Goal: Information Seeking & Learning: Learn about a topic

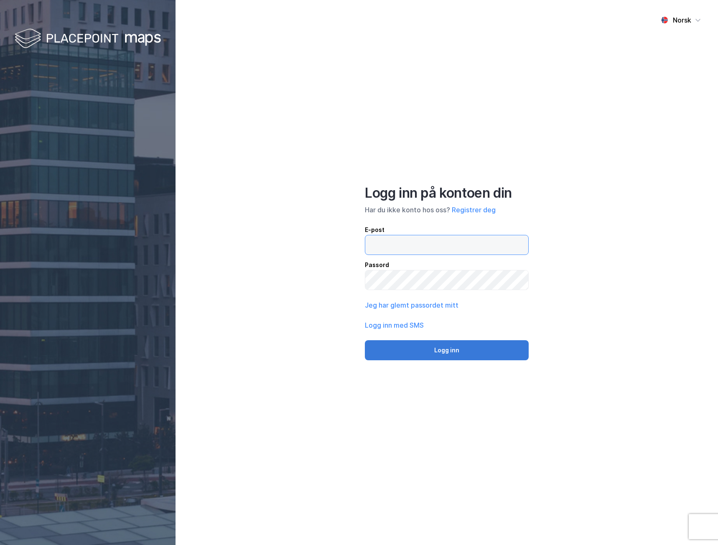
type input "[EMAIL_ADDRESS][DOMAIN_NAME]"
click at [462, 345] on button "Logg inn" at bounding box center [447, 350] width 164 height 20
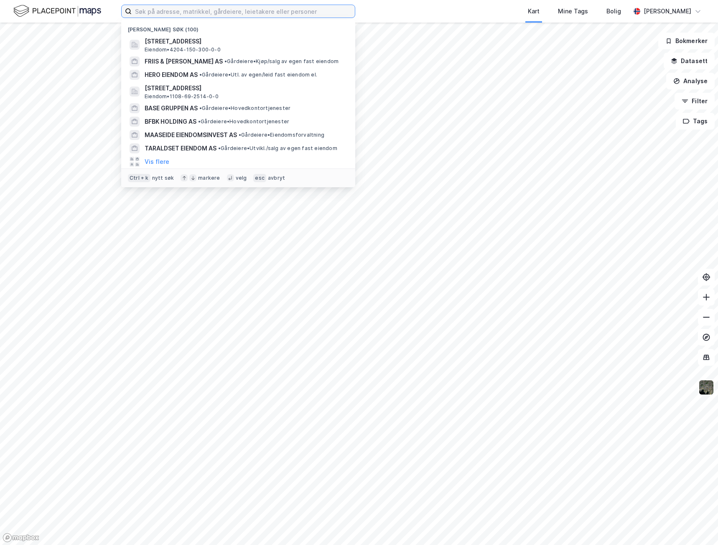
click at [161, 9] on input at bounding box center [243, 11] width 223 height 13
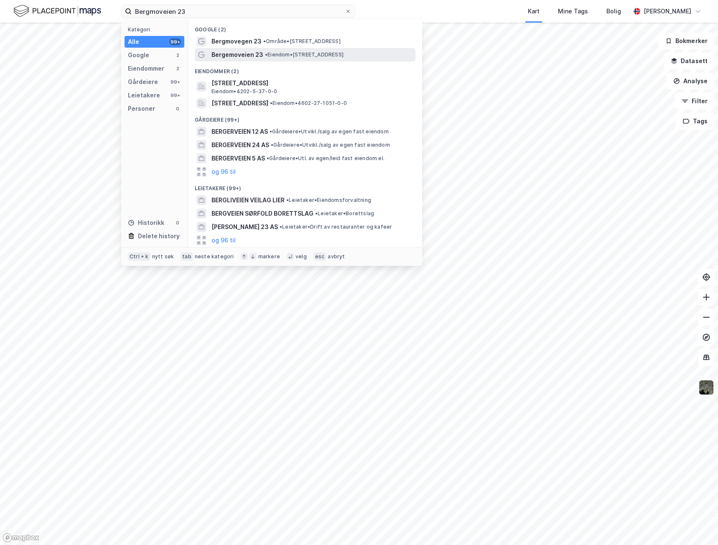
click at [267, 50] on div "Bergemoveien 23 • Eiendom • [STREET_ADDRESS]" at bounding box center [312, 55] width 202 height 10
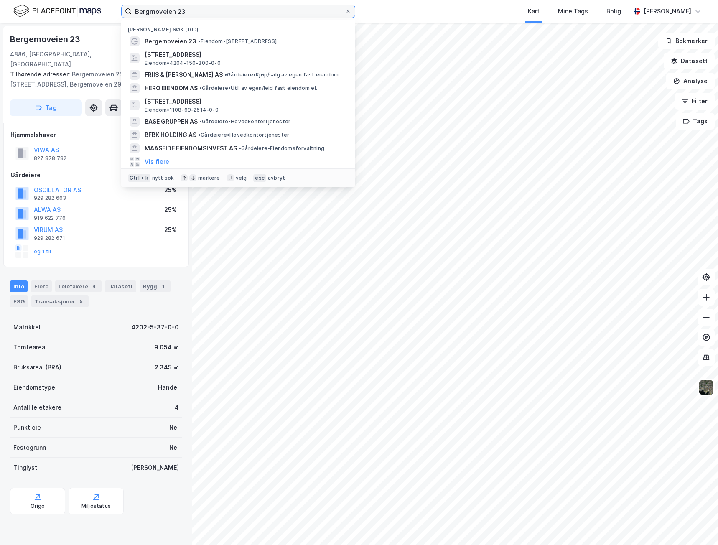
drag, startPoint x: 211, startPoint y: 10, endPoint x: 90, endPoint y: 10, distance: 120.7
click at [90, 10] on div "Bergmoveien 23 Nylige søk (100) Bergemoveien 23 • Eiendom • [STREET_ADDRESS] • …" at bounding box center [359, 11] width 718 height 23
paste input "Meva Invest AS"
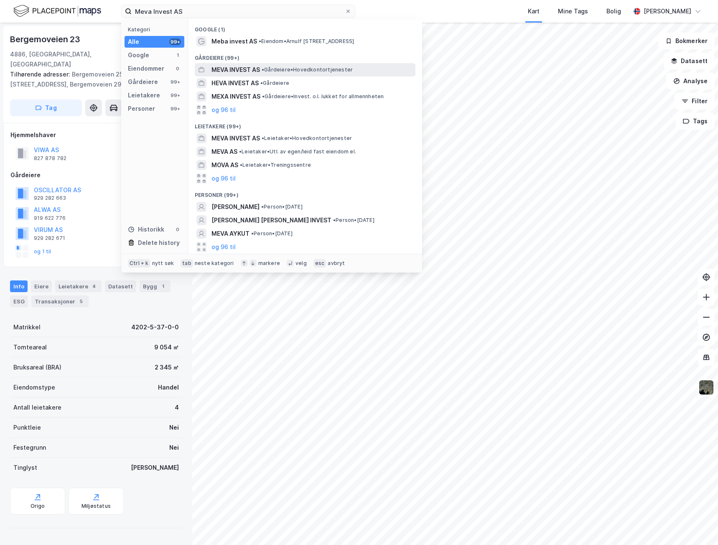
click at [282, 70] on span "• Gårdeiere • Hovedkontortjenester" at bounding box center [306, 69] width 91 height 7
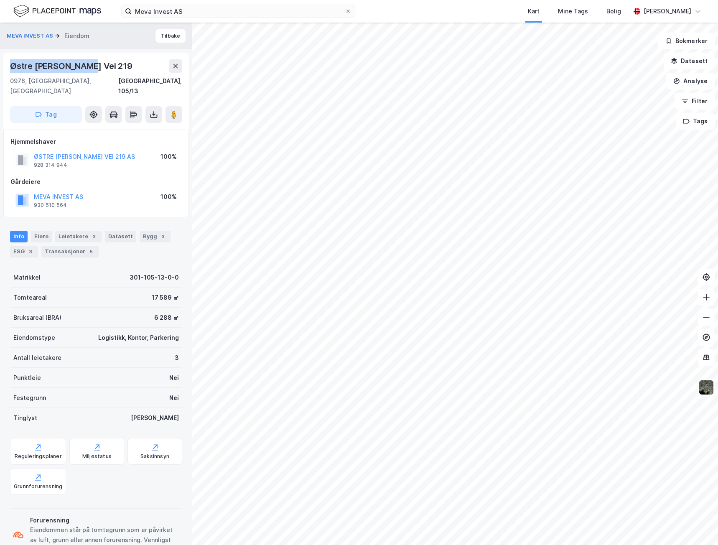
drag, startPoint x: 99, startPoint y: 62, endPoint x: 11, endPoint y: 64, distance: 87.3
click at [11, 64] on div "Østre [PERSON_NAME] Vei 219" at bounding box center [96, 65] width 172 height 13
copy div "Østre [PERSON_NAME] Vei 219"
click at [71, 231] on div "Leietakere 3" at bounding box center [78, 237] width 46 height 12
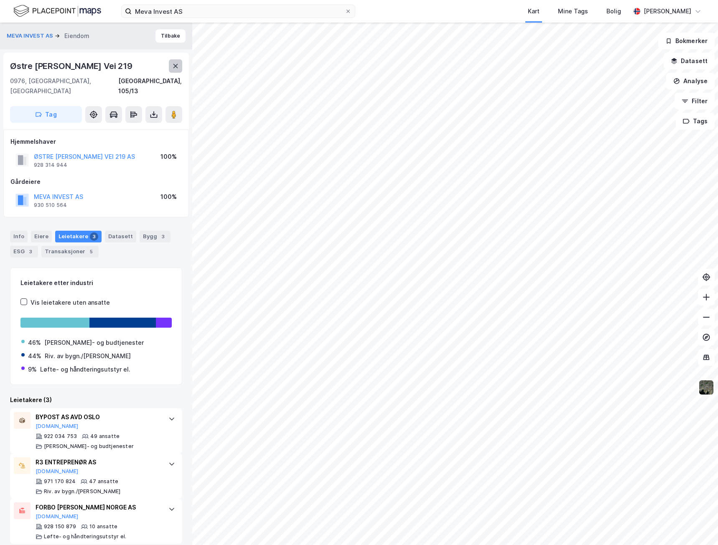
click at [175, 64] on icon at bounding box center [175, 66] width 7 height 7
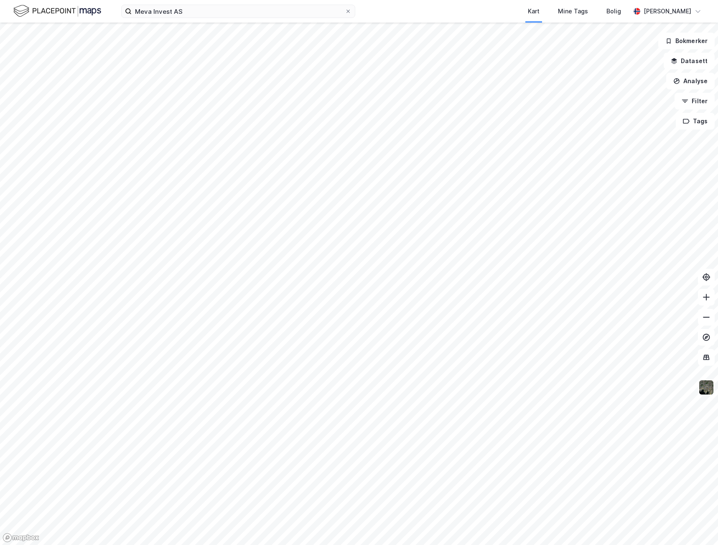
click at [194, 21] on div "Meva Invest AS Kart Mine Tags [PERSON_NAME]" at bounding box center [359, 11] width 718 height 23
click at [200, 12] on input "Meva Invest AS" at bounding box center [238, 11] width 213 height 13
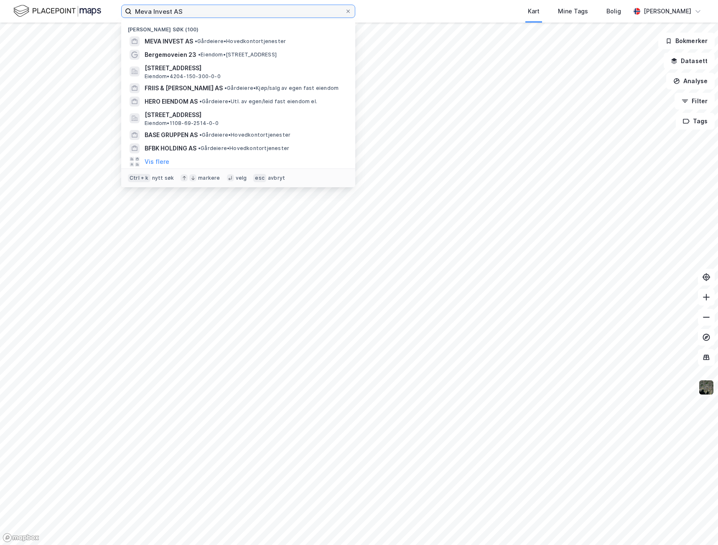
drag, startPoint x: 214, startPoint y: 11, endPoint x: 73, endPoint y: 11, distance: 141.2
click at [73, 11] on div "Meva Invest AS Nylige søk (100) MEVA INVEST AS • Gårdeiere • Hovedkontortjenest…" at bounding box center [359, 11] width 718 height 23
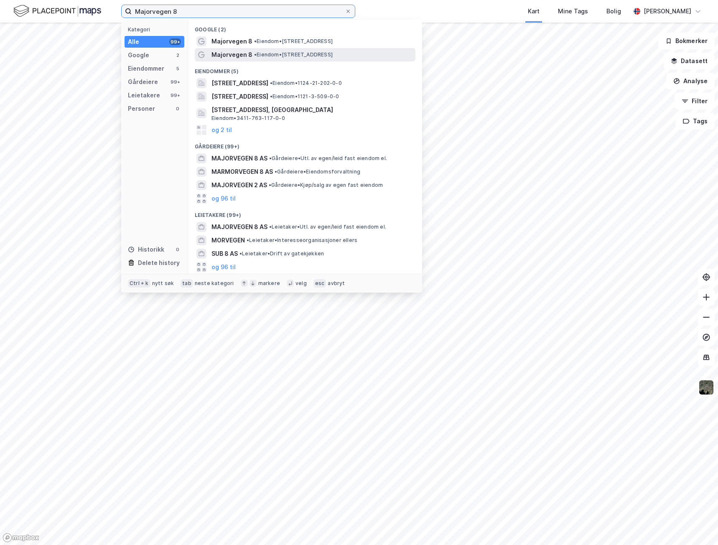
type input "Majorvegen 8"
click at [364, 56] on div "Majorvegen 8 • Eiendom • [STREET_ADDRESS]" at bounding box center [312, 55] width 202 height 10
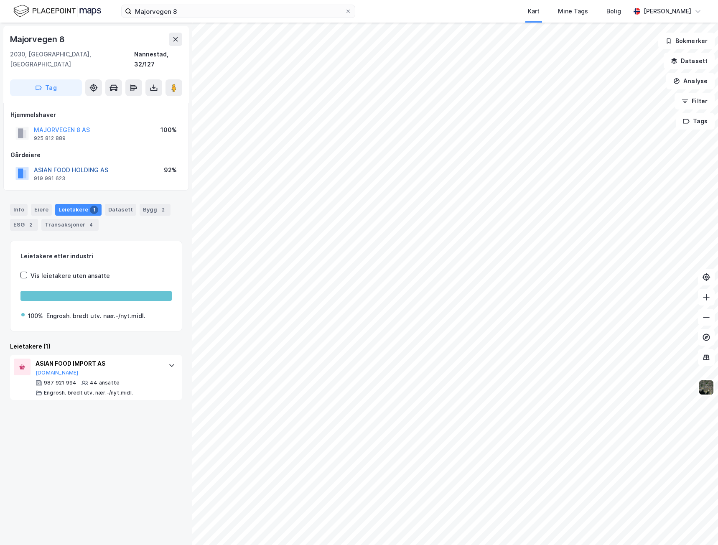
click at [0, 0] on button "ASIAN FOOD HOLDING AS" at bounding box center [0, 0] width 0 height 0
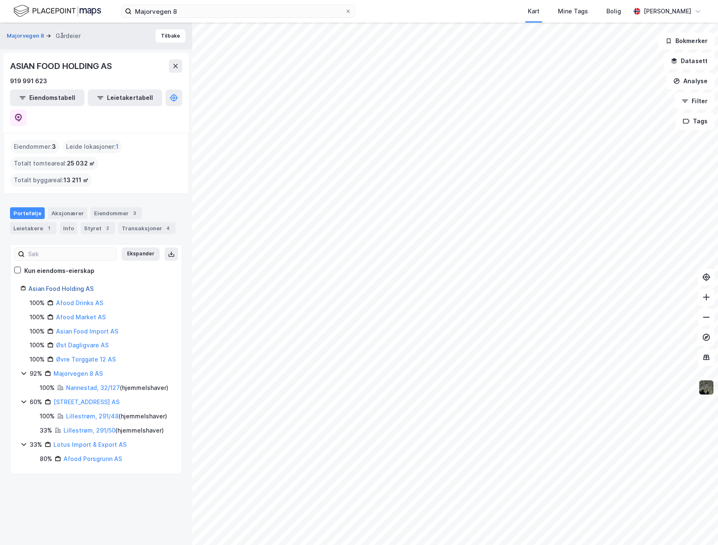
click at [57, 285] on link "Asian Food Holding AS" at bounding box center [60, 288] width 65 height 7
click at [23, 114] on icon at bounding box center [18, 118] width 8 height 8
click at [170, 99] on icon at bounding box center [174, 98] width 8 height 8
click at [29, 35] on button "Majorvegen 8" at bounding box center [26, 36] width 39 height 8
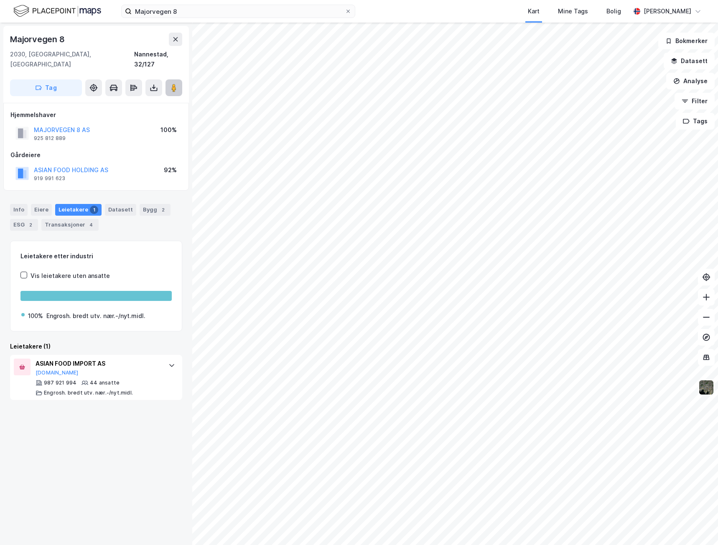
click at [169, 79] on button at bounding box center [173, 87] width 17 height 17
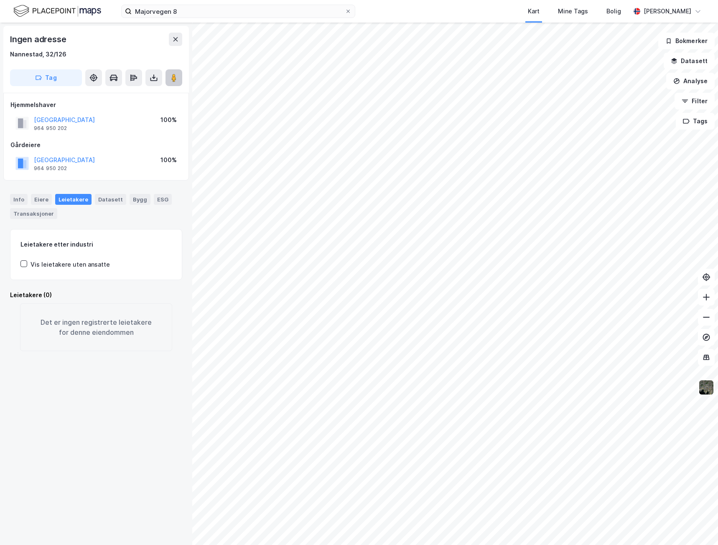
click at [167, 74] on button at bounding box center [173, 77] width 17 height 17
